Goal: Transaction & Acquisition: Obtain resource

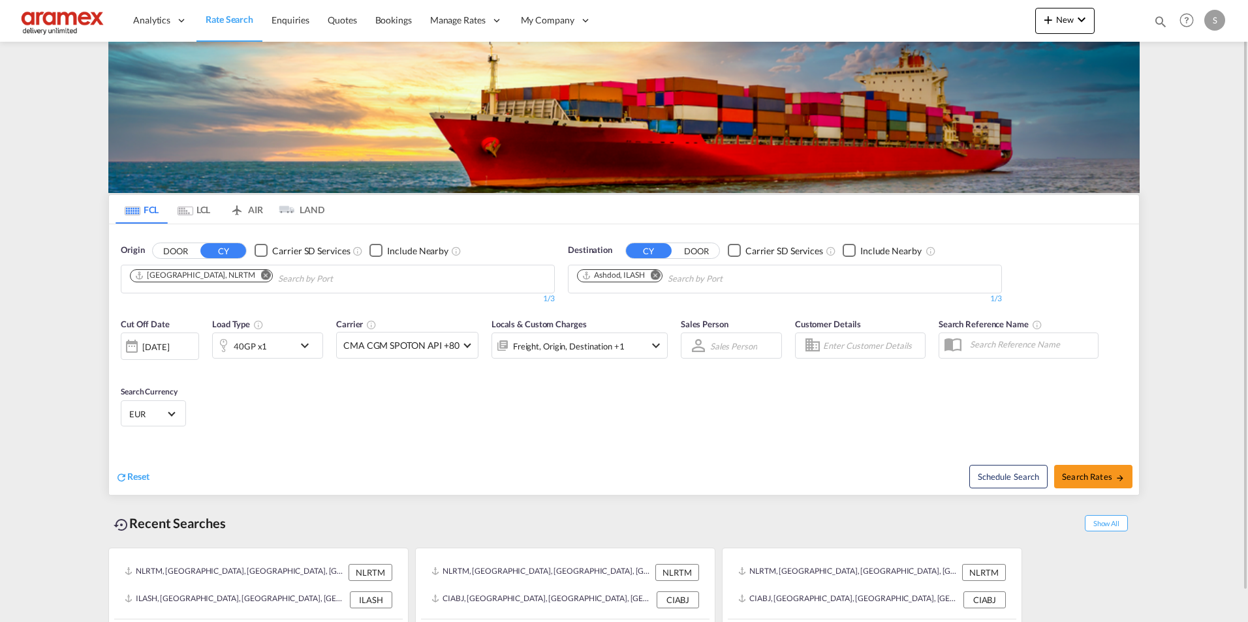
drag, startPoint x: 656, startPoint y: 275, endPoint x: 680, endPoint y: 275, distance: 23.5
click at [656, 275] on md-icon "Remove" at bounding box center [656, 275] width 10 height 10
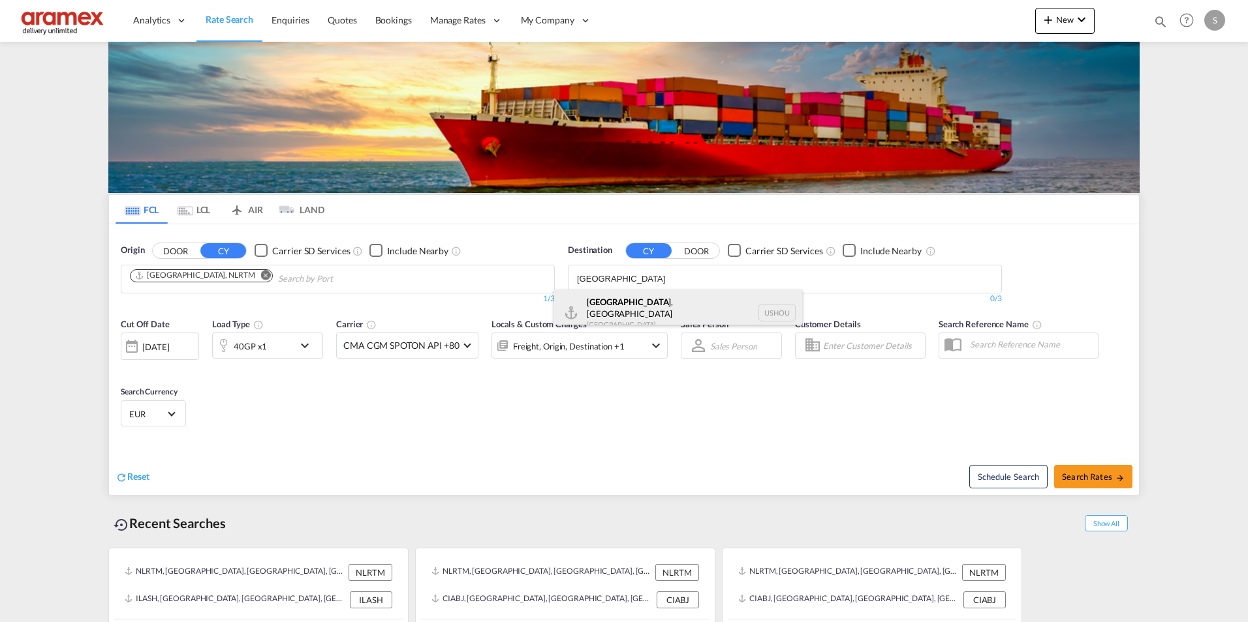
type input "[GEOGRAPHIC_DATA]"
click at [664, 311] on div "[GEOGRAPHIC_DATA] , [GEOGRAPHIC_DATA] [GEOGRAPHIC_DATA] USHOU" at bounding box center [678, 313] width 248 height 47
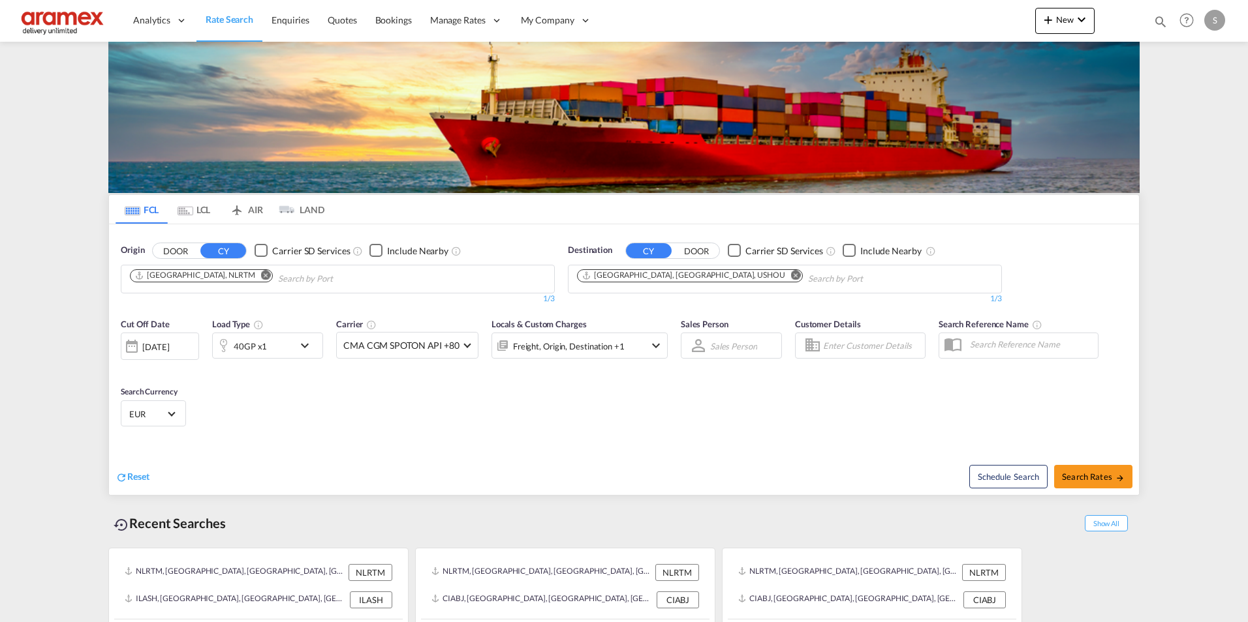
click at [301, 346] on md-icon "icon-chevron-down" at bounding box center [308, 346] width 22 height 16
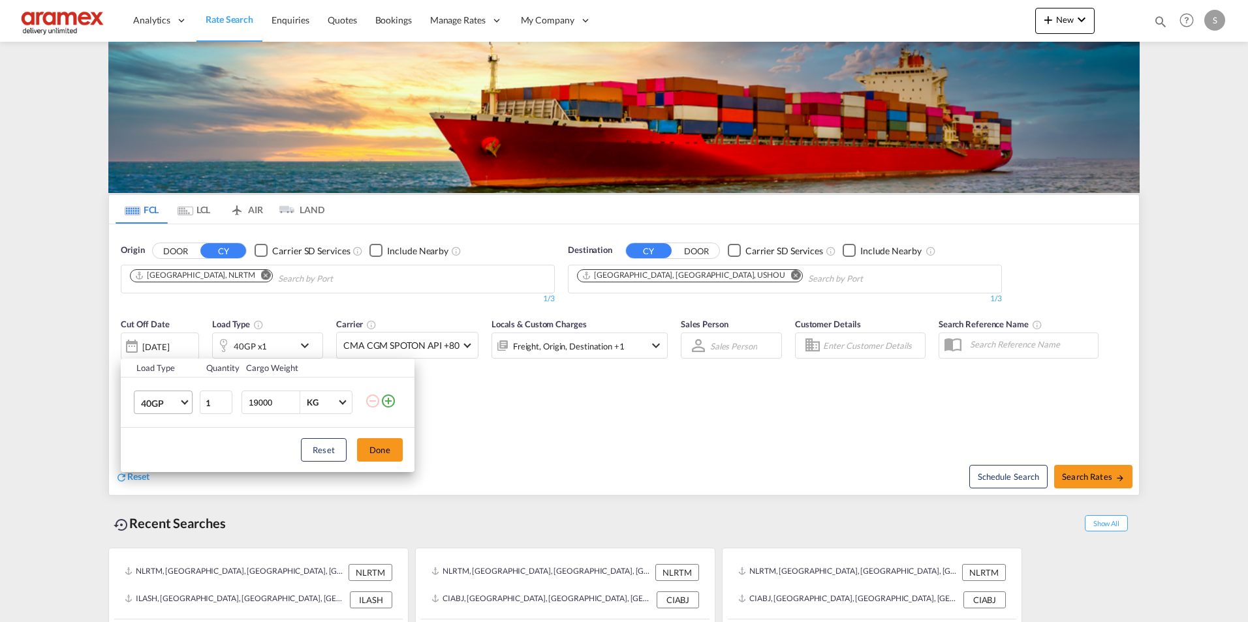
click at [187, 395] on md-select-value "40GP" at bounding box center [166, 403] width 52 height 22
click at [174, 378] on md-option "20GP" at bounding box center [175, 371] width 89 height 31
click at [382, 441] on button "Done" at bounding box center [380, 449] width 46 height 23
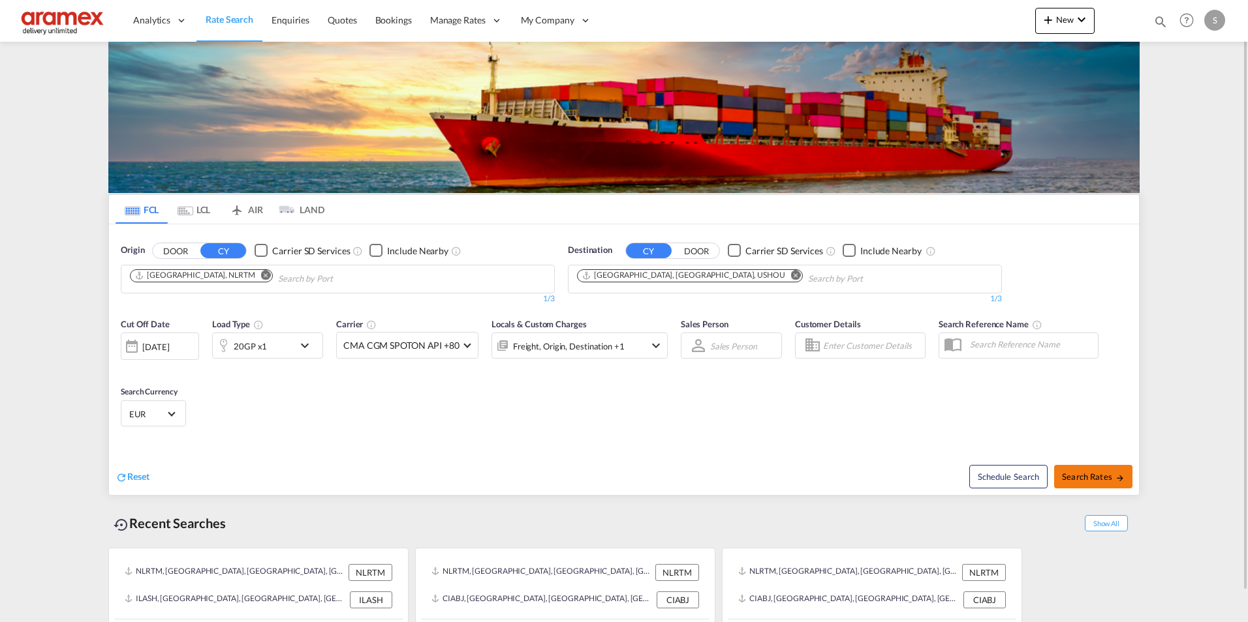
click at [1096, 478] on span "Search Rates" at bounding box center [1093, 477] width 63 height 10
type input "NLRTM to USHOU / [DATE]"
